Goal: Task Accomplishment & Management: Use online tool/utility

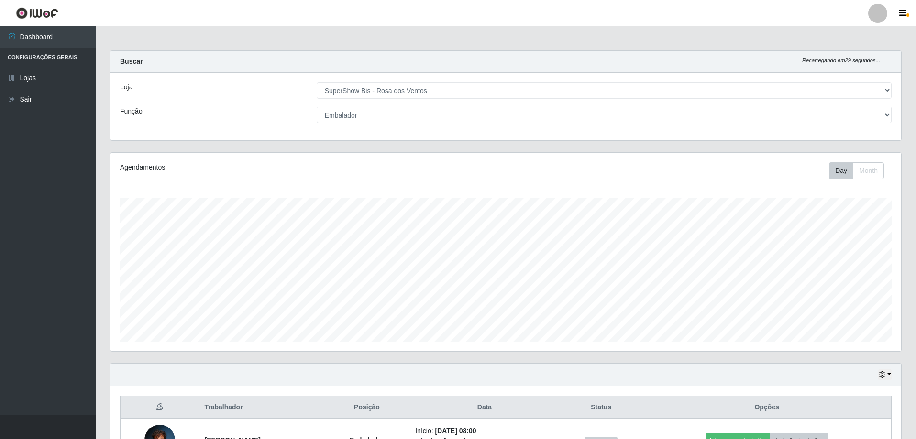
select select "60"
select select "1"
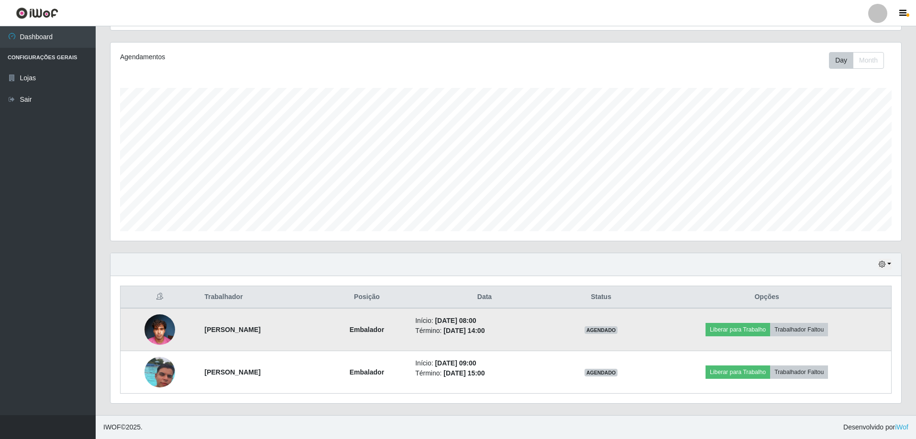
scroll to position [198, 790]
click at [740, 332] on button "Liberar para Trabalho" at bounding box center [737, 329] width 65 height 13
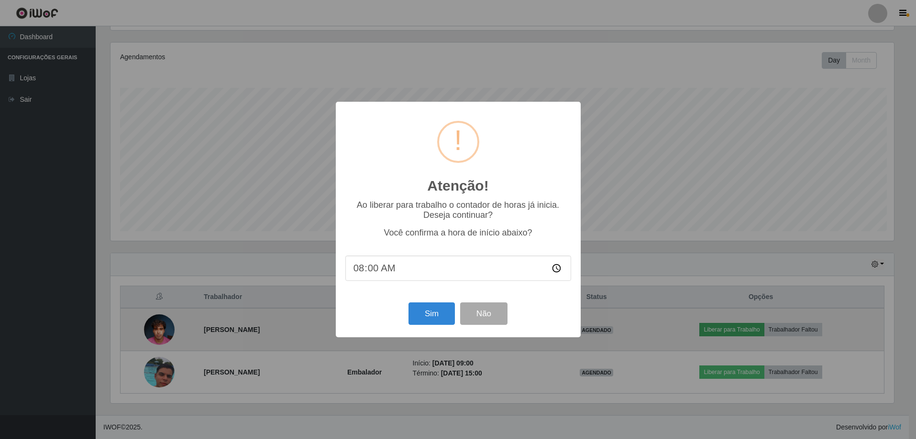
scroll to position [198, 785]
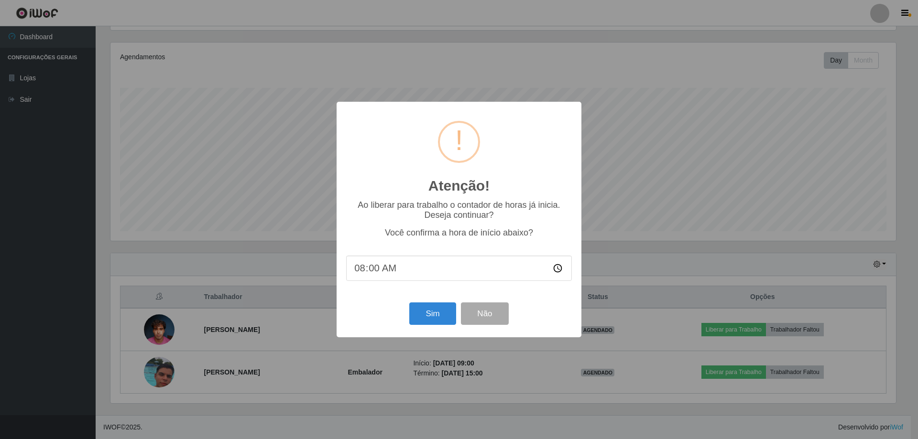
click at [377, 269] on input "08:00" at bounding box center [459, 268] width 226 height 25
type input "08:06"
click at [418, 315] on button "Sim" at bounding box center [432, 314] width 46 height 22
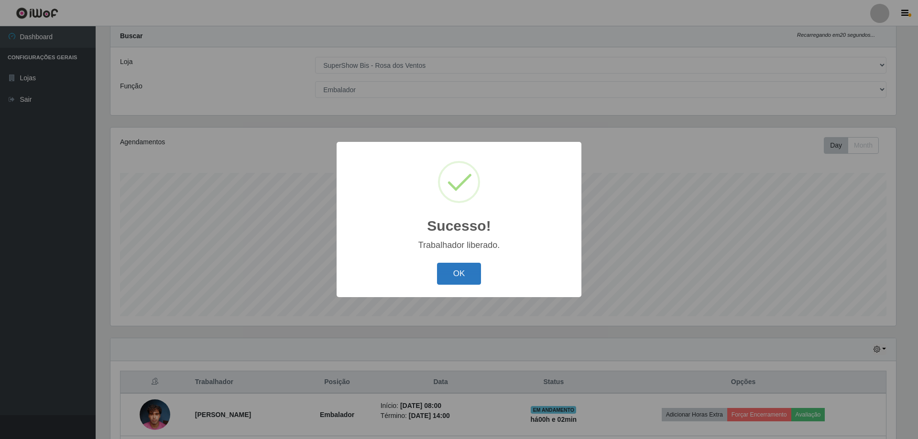
click at [440, 276] on button "OK" at bounding box center [459, 274] width 44 height 22
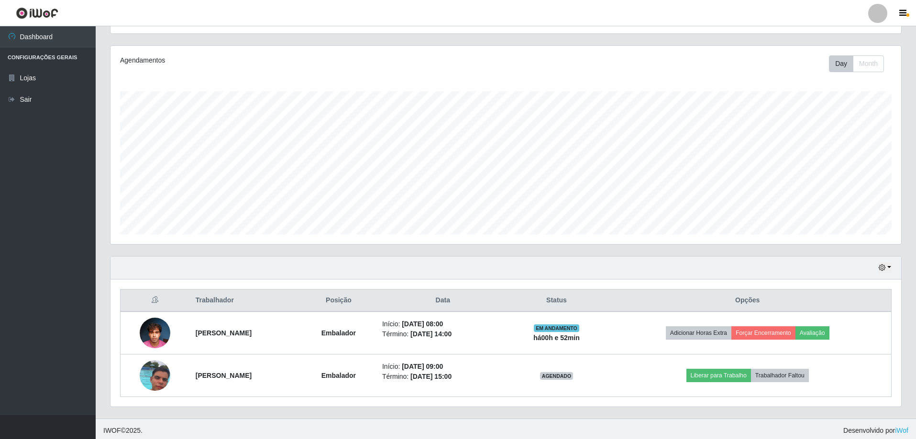
scroll to position [110, 0]
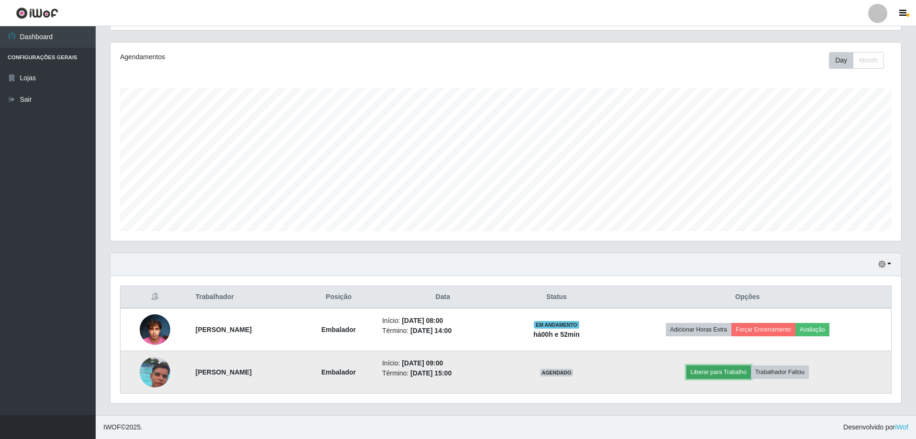
click at [740, 376] on button "Liberar para Trabalho" at bounding box center [718, 372] width 65 height 13
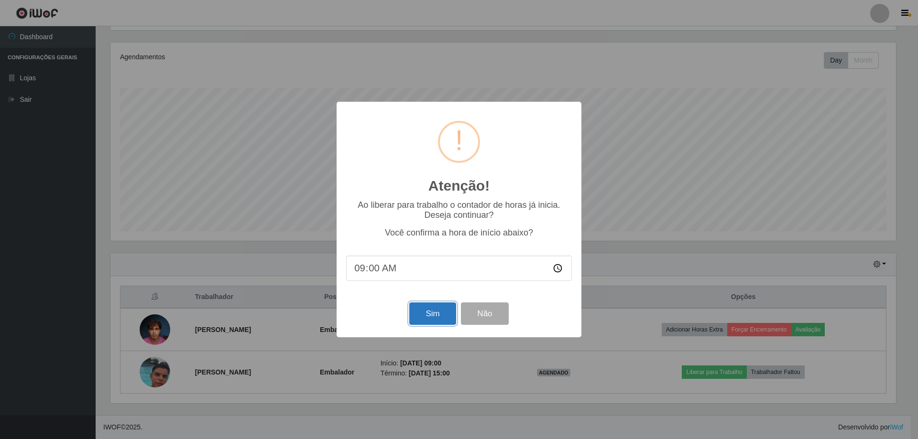
click at [447, 320] on button "Sim" at bounding box center [432, 314] width 46 height 22
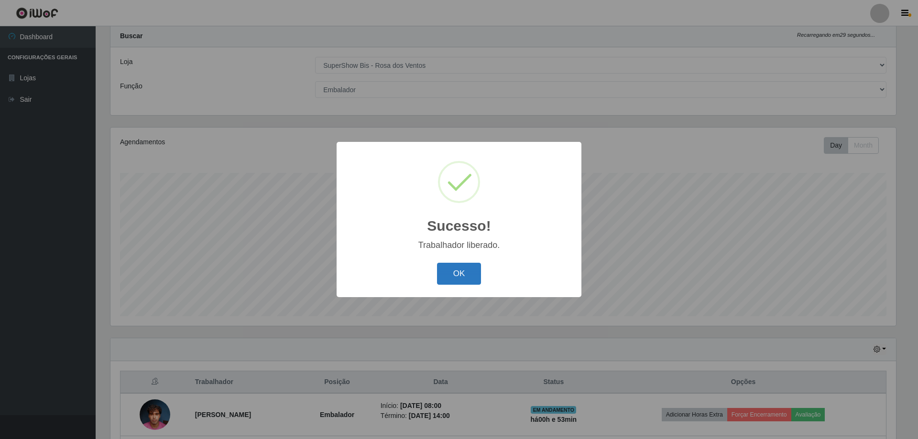
click at [468, 279] on button "OK" at bounding box center [459, 274] width 44 height 22
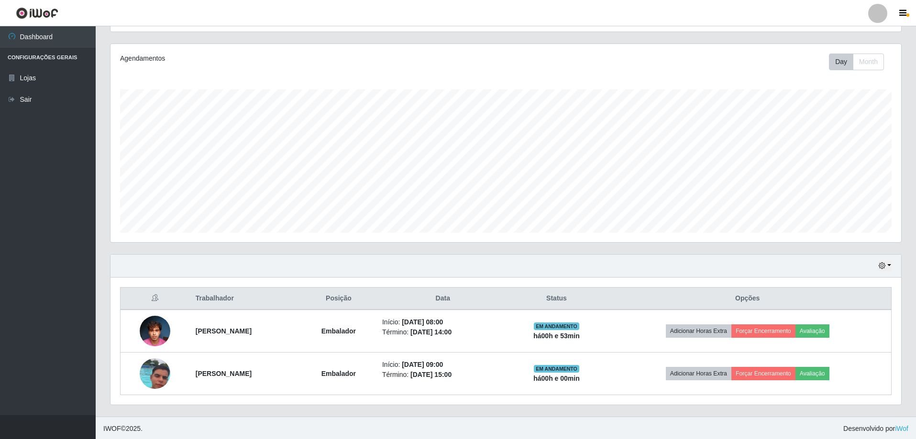
scroll to position [110, 0]
